Goal: Check status: Check status

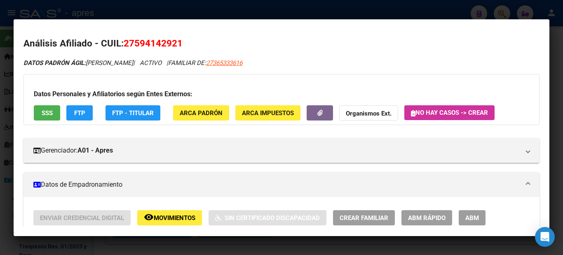
click at [0, 136] on div at bounding box center [281, 127] width 563 height 255
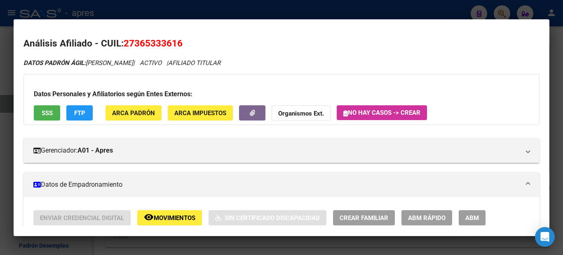
scroll to position [329, 0]
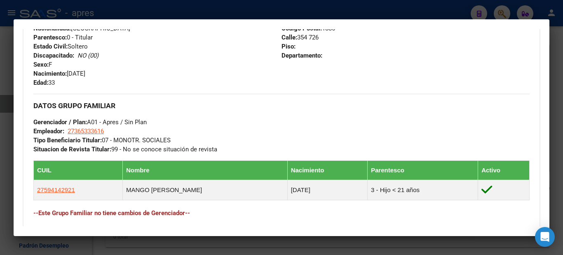
click at [0, 151] on div at bounding box center [281, 127] width 563 height 255
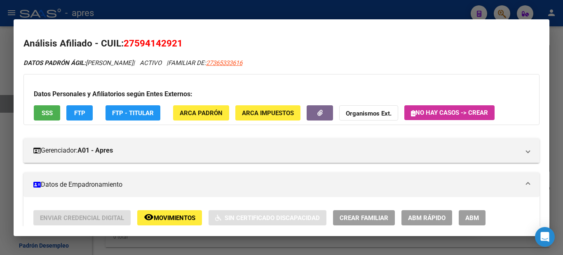
click at [0, 89] on div at bounding box center [281, 127] width 563 height 255
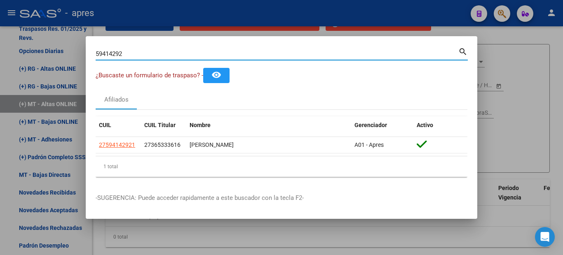
drag, startPoint x: 174, startPoint y: 52, endPoint x: 23, endPoint y: 61, distance: 151.8
click at [23, 61] on div "59414292 Buscar (apellido, dni, cuil, nro traspaso, cuit, obra social) search ¿…" at bounding box center [281, 127] width 563 height 255
paste input "32792643"
type input "32792643"
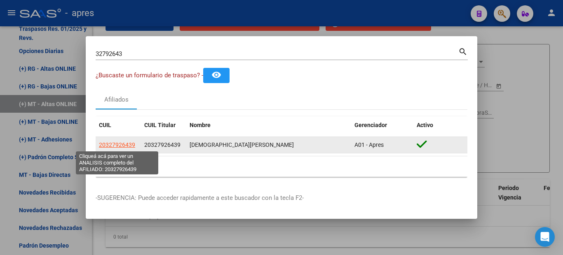
click at [110, 145] on span "20327926439" at bounding box center [117, 145] width 36 height 7
type textarea "20327926439"
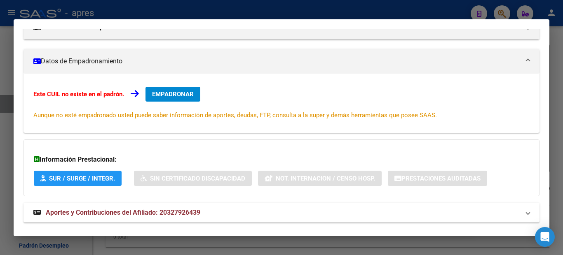
scroll to position [138, 0]
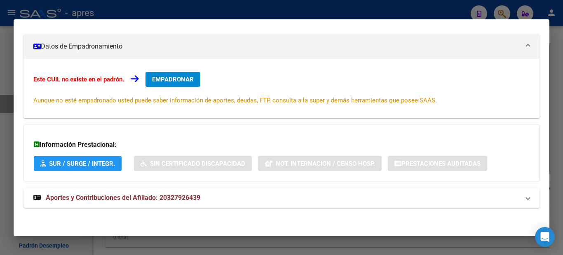
click at [212, 205] on mat-expansion-panel-header "Aportes y Contribuciones del Afiliado: 20327926439" at bounding box center [281, 198] width 516 height 20
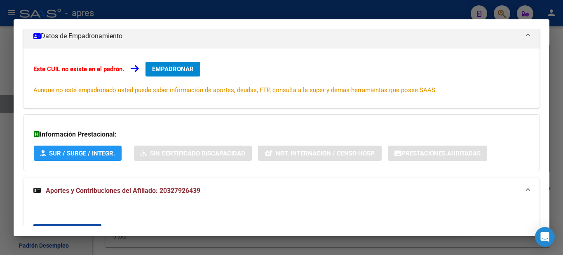
scroll to position [0, 0]
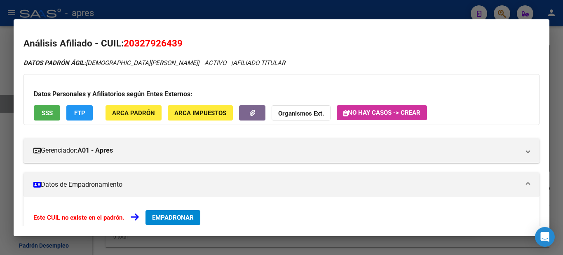
click at [0, 114] on div at bounding box center [281, 127] width 563 height 255
